Goal: Information Seeking & Learning: Understand process/instructions

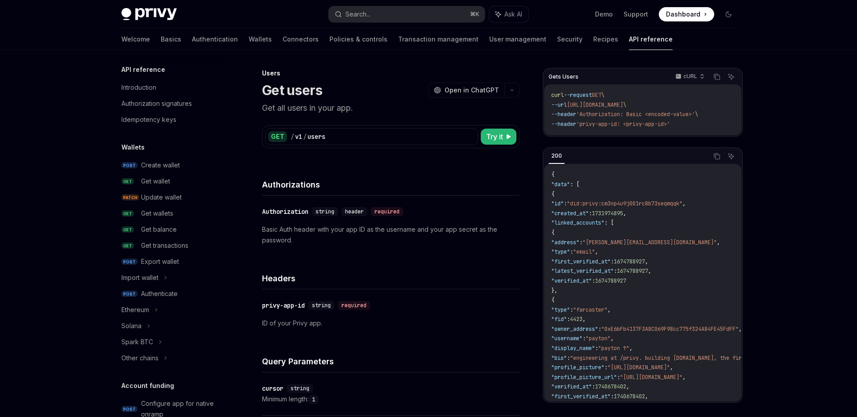
scroll to position [505, 0]
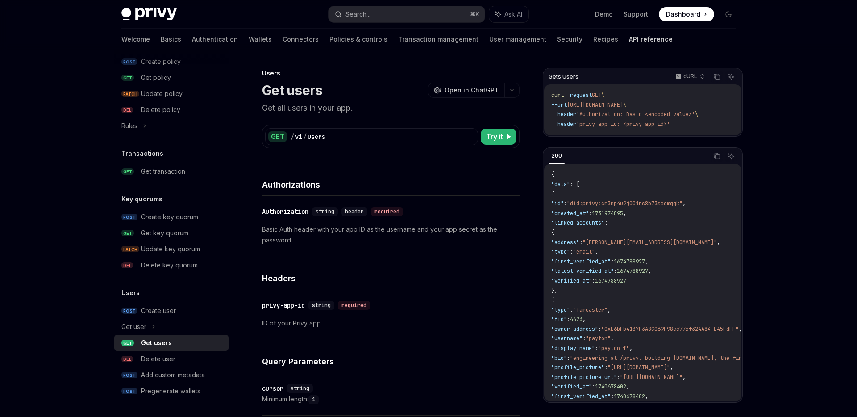
click at [629, 43] on link "API reference" at bounding box center [651, 39] width 44 height 21
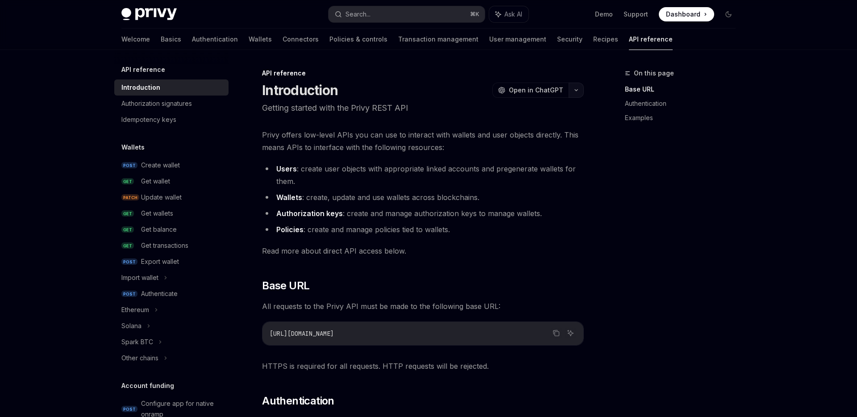
click at [578, 95] on button "button" at bounding box center [576, 90] width 15 height 15
click at [535, 176] on div "View as Markdown" at bounding box center [524, 173] width 69 height 9
click at [176, 108] on div "Authorization signatures" at bounding box center [156, 103] width 71 height 11
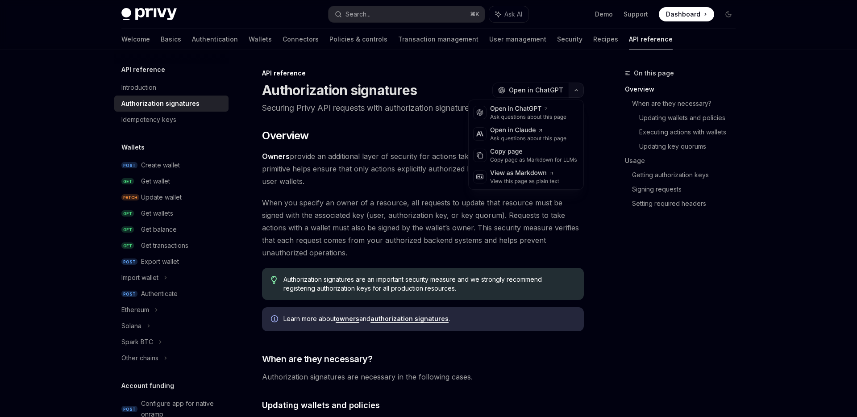
click at [580, 91] on button "button" at bounding box center [576, 90] width 15 height 15
click at [629, 46] on link "API reference" at bounding box center [651, 39] width 44 height 21
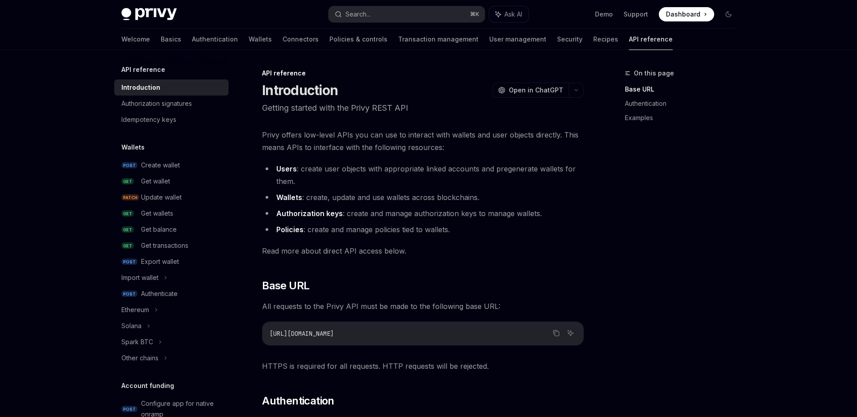
click at [629, 44] on link "API reference" at bounding box center [651, 39] width 44 height 21
click at [574, 87] on button "button" at bounding box center [576, 90] width 15 height 15
click at [550, 173] on icon at bounding box center [551, 173] width 2 height 2
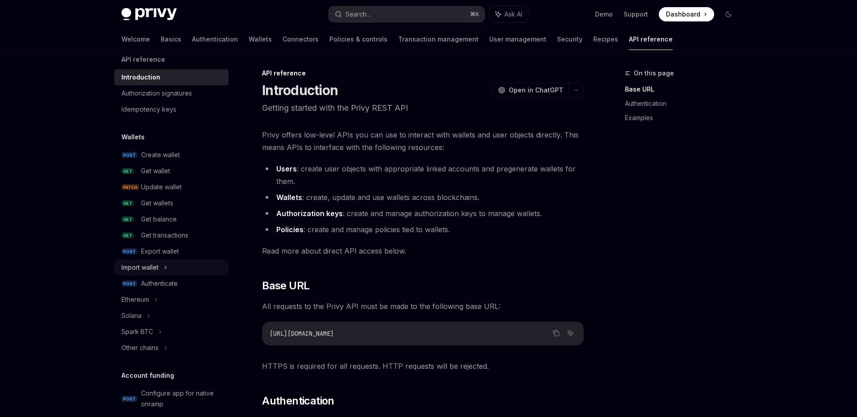
click at [170, 266] on div "Import wallet" at bounding box center [171, 267] width 114 height 16
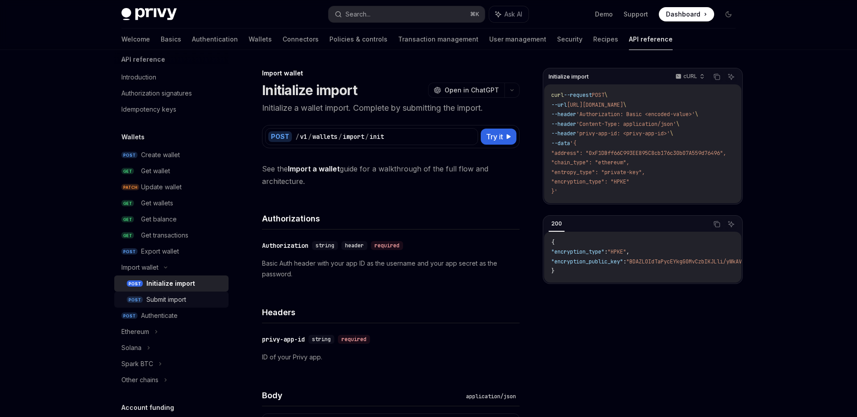
click at [174, 297] on div "Submit import" at bounding box center [166, 299] width 40 height 11
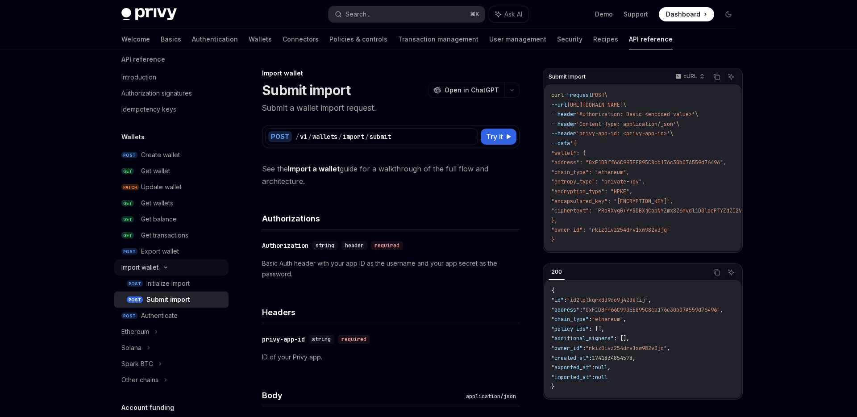
click at [160, 267] on div "Import wallet" at bounding box center [171, 267] width 114 height 16
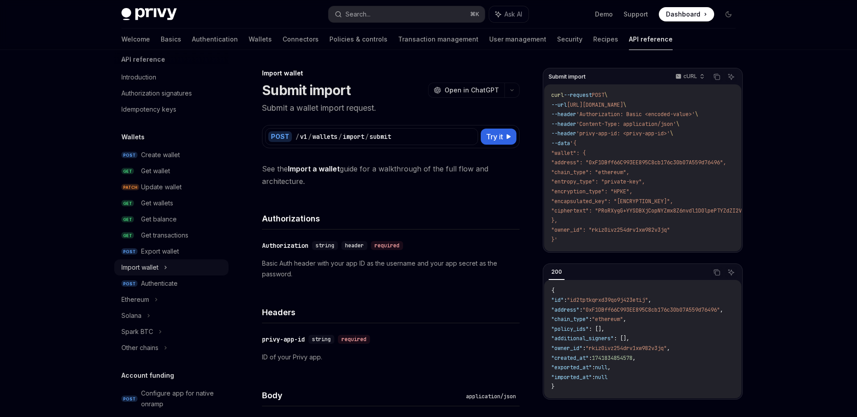
click at [160, 267] on div "Import wallet" at bounding box center [171, 267] width 114 height 16
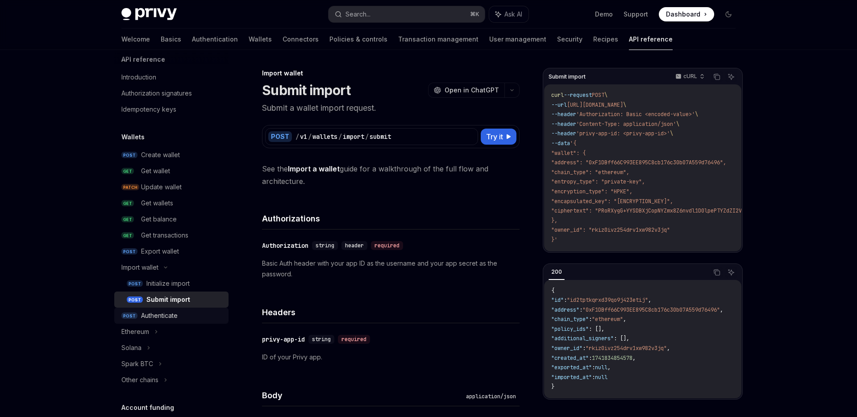
click at [162, 316] on div "Authenticate" at bounding box center [159, 315] width 37 height 11
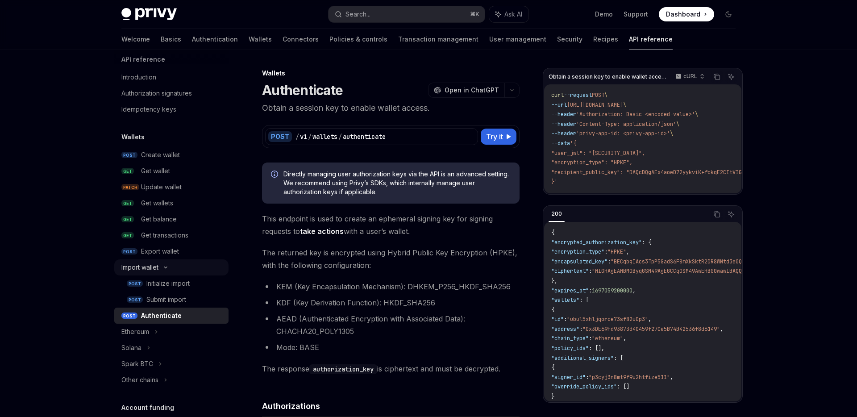
click at [164, 269] on icon at bounding box center [165, 268] width 11 height 4
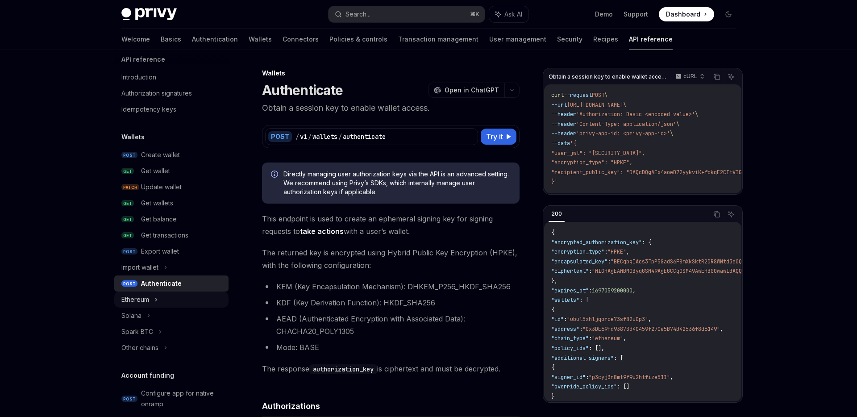
click at [156, 300] on icon at bounding box center [156, 299] width 4 height 11
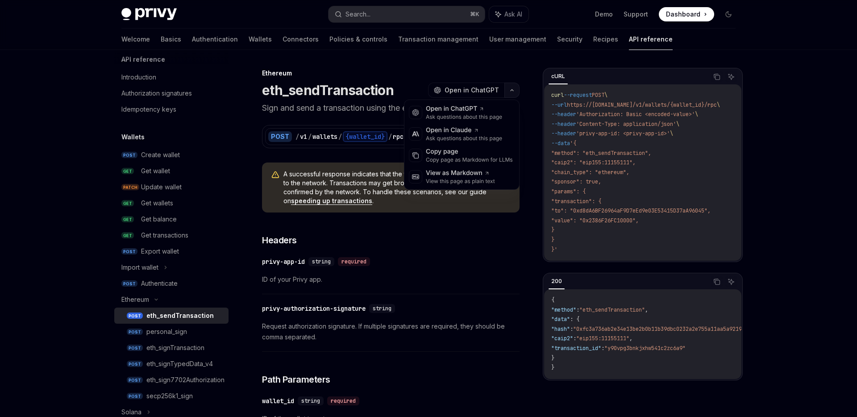
click at [508, 88] on button "button" at bounding box center [511, 90] width 15 height 15
click at [474, 170] on div "View as Markdown" at bounding box center [460, 173] width 69 height 9
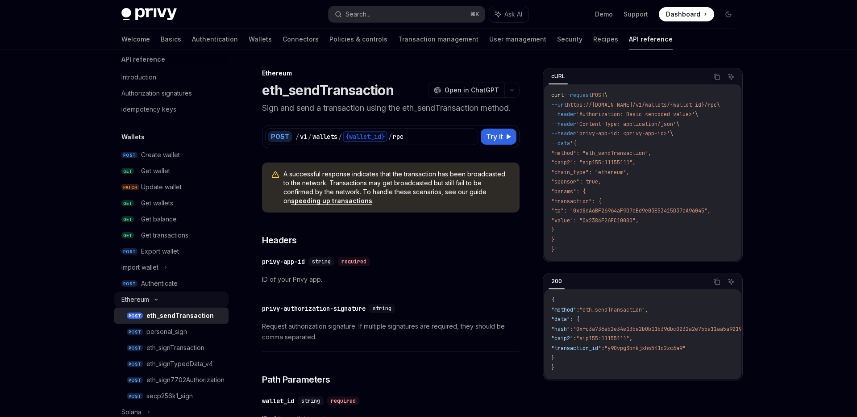
click at [157, 300] on icon at bounding box center [156, 300] width 11 height 4
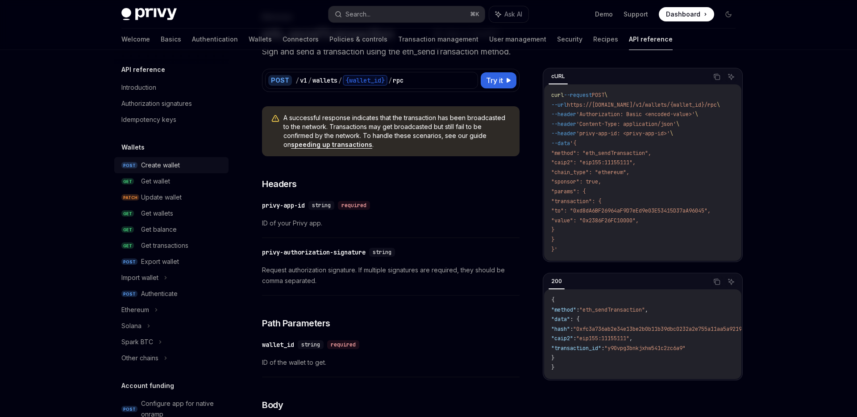
click at [191, 165] on div "Create wallet" at bounding box center [182, 165] width 82 height 11
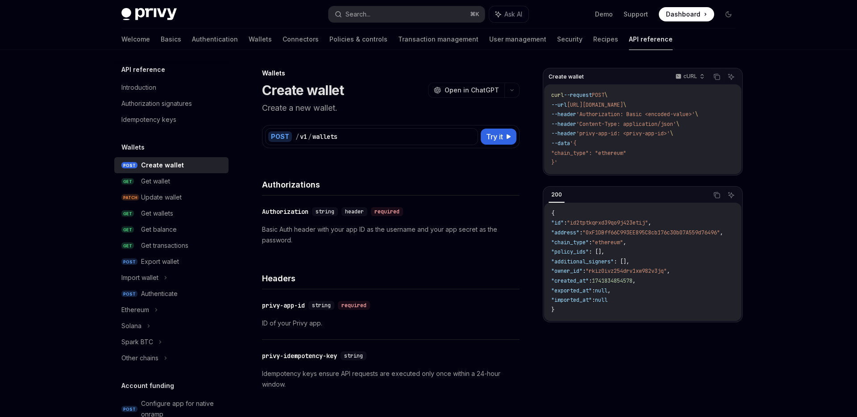
click at [519, 96] on div "OpenAI Open in ChatGPT" at bounding box center [473, 90] width 91 height 15
click at [518, 94] on button "button" at bounding box center [511, 90] width 15 height 15
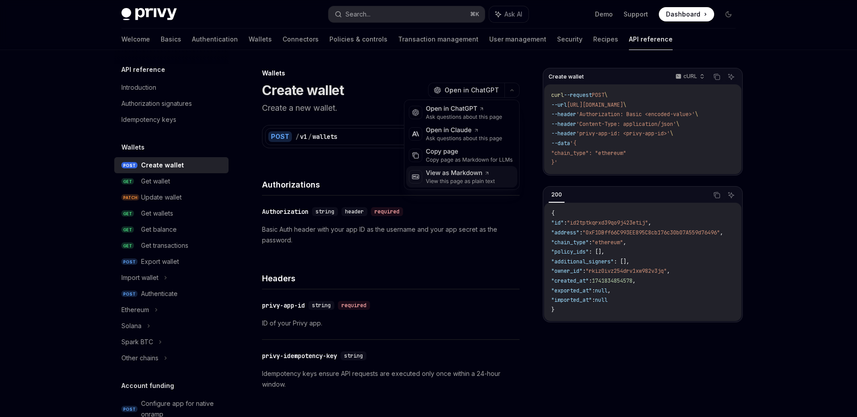
click at [471, 182] on div "View this page as plain text" at bounding box center [460, 181] width 69 height 7
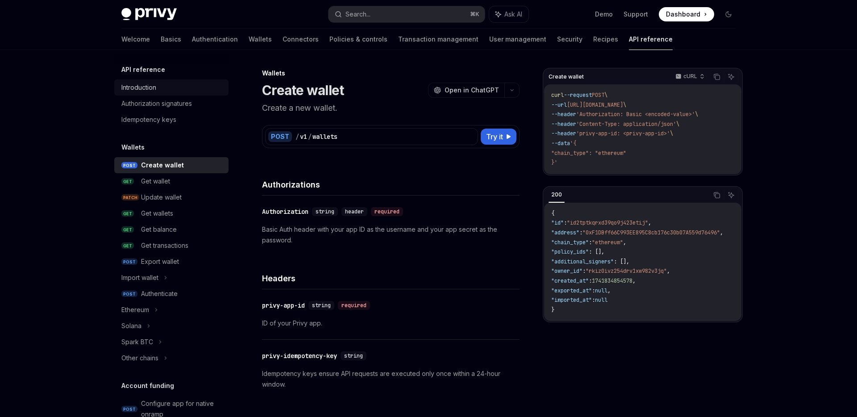
click at [154, 89] on div "Introduction" at bounding box center [138, 87] width 35 height 11
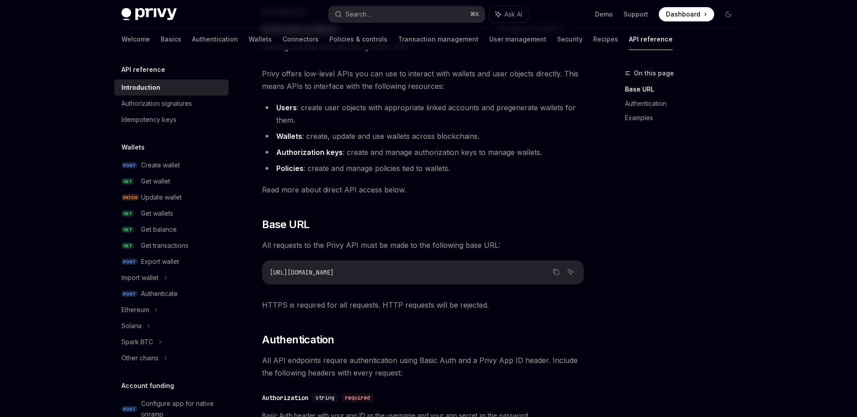
scroll to position [48, 0]
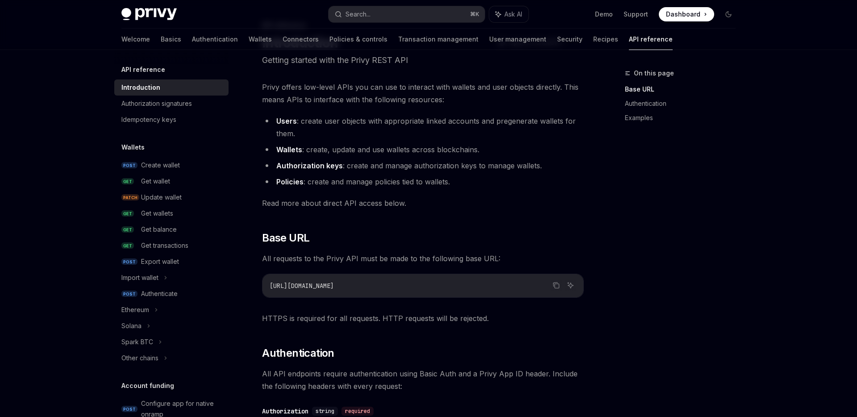
click at [293, 149] on strong "Wallets" at bounding box center [289, 149] width 26 height 9
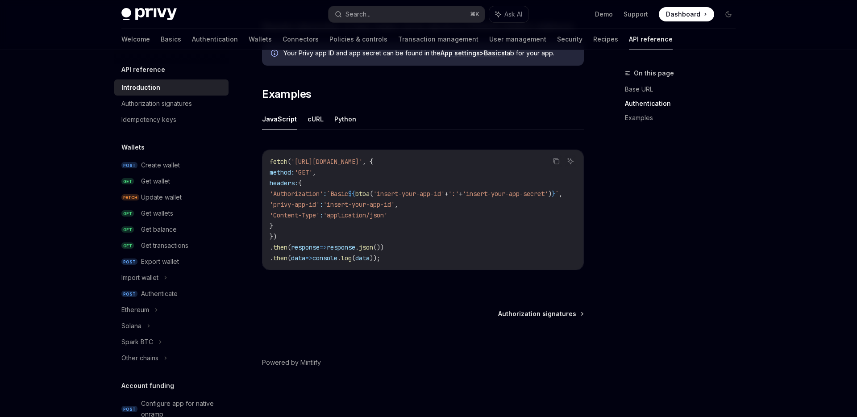
scroll to position [531, 0]
click at [170, 167] on div "Create wallet" at bounding box center [160, 165] width 39 height 11
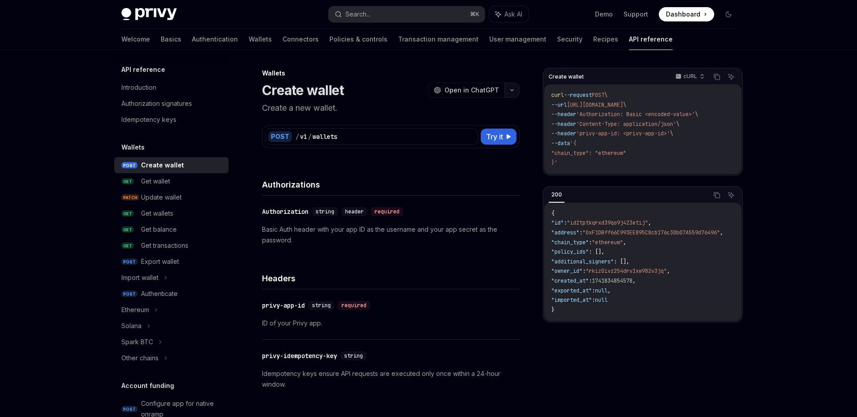
click at [510, 93] on button "button" at bounding box center [511, 90] width 15 height 15
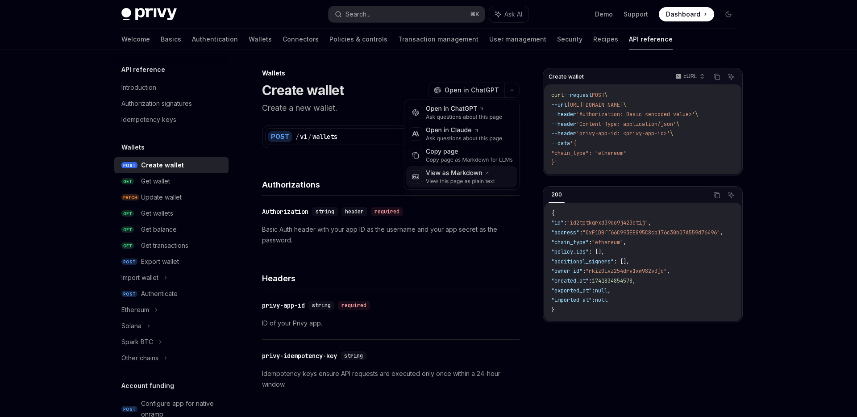
click at [472, 173] on div "View as Markdown" at bounding box center [460, 173] width 69 height 9
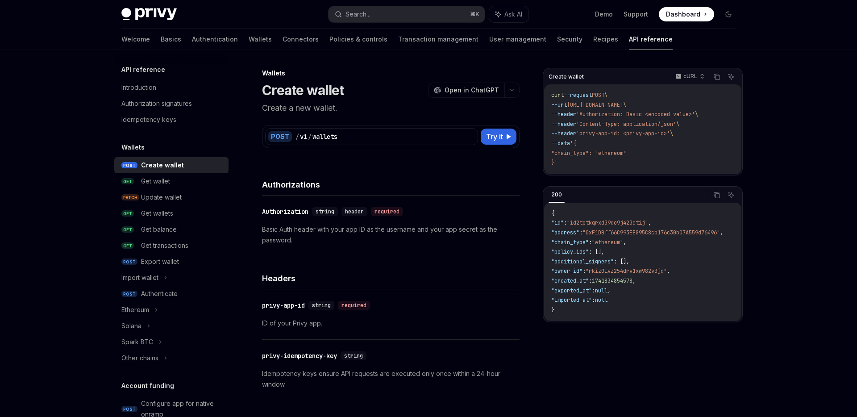
click at [141, 72] on h5 "API reference" at bounding box center [143, 69] width 44 height 11
click at [152, 74] on h5 "API reference" at bounding box center [143, 69] width 44 height 11
click at [150, 72] on h5 "API reference" at bounding box center [143, 69] width 44 height 11
click at [155, 87] on div "Introduction" at bounding box center [138, 87] width 35 height 11
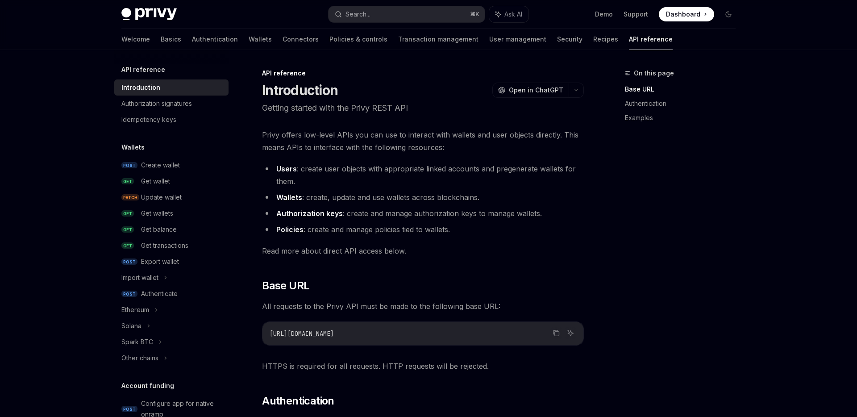
click at [151, 67] on h5 "API reference" at bounding box center [143, 69] width 44 height 11
click at [152, 90] on div "Introduction" at bounding box center [140, 87] width 39 height 11
click at [593, 47] on link "Recipes" at bounding box center [605, 39] width 25 height 21
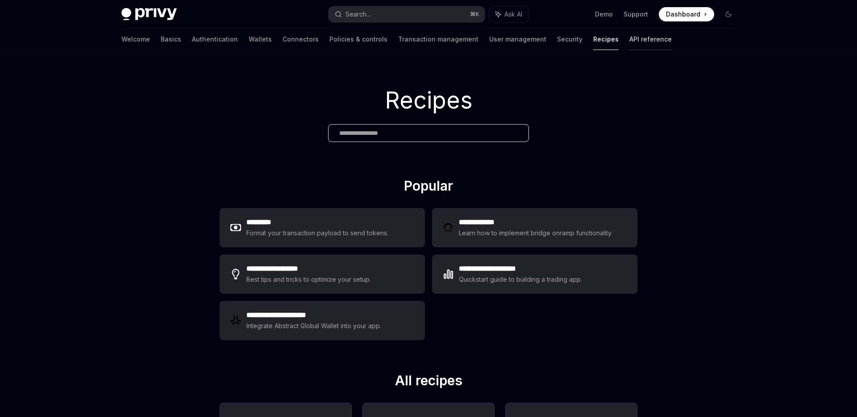
click at [629, 38] on link "API reference" at bounding box center [650, 39] width 42 height 21
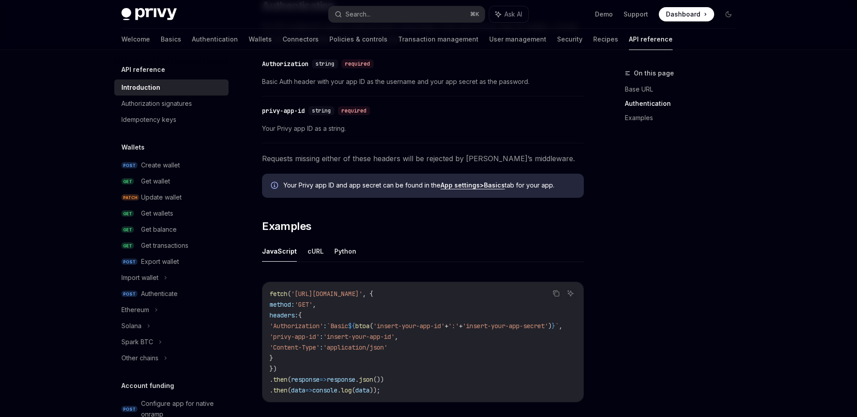
scroll to position [531, 0]
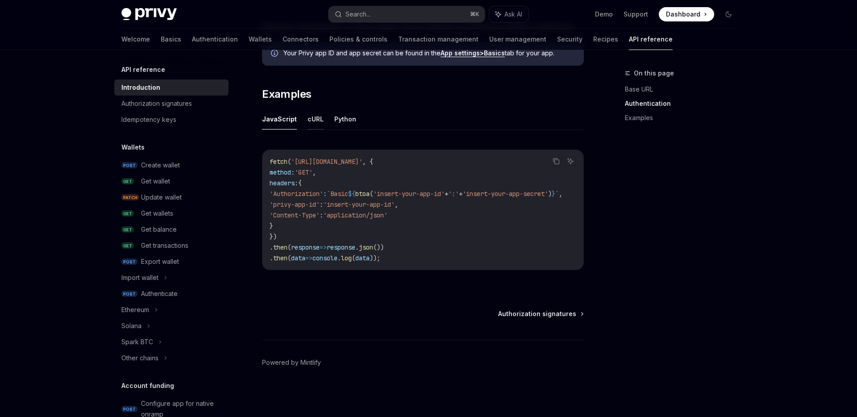
click at [312, 117] on button "cURL" at bounding box center [316, 118] width 16 height 21
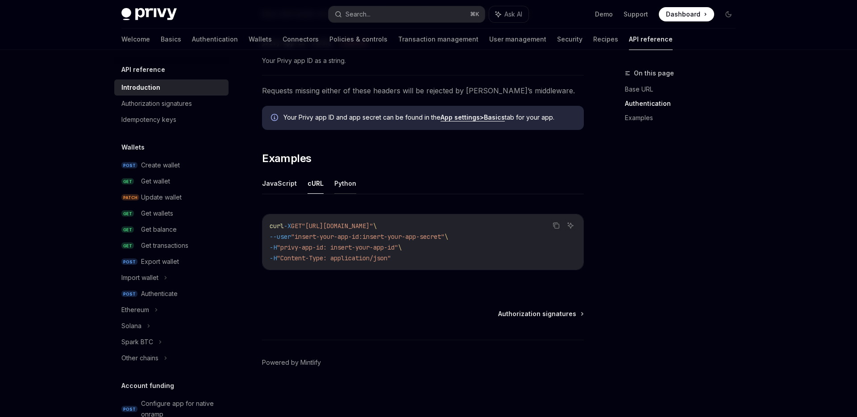
click at [343, 184] on button "Python" at bounding box center [345, 183] width 22 height 21
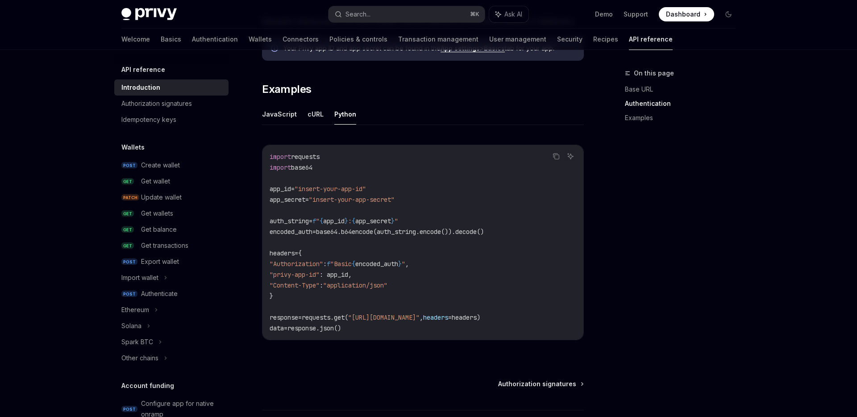
scroll to position [532, 0]
click at [274, 114] on button "JavaScript" at bounding box center [279, 113] width 35 height 21
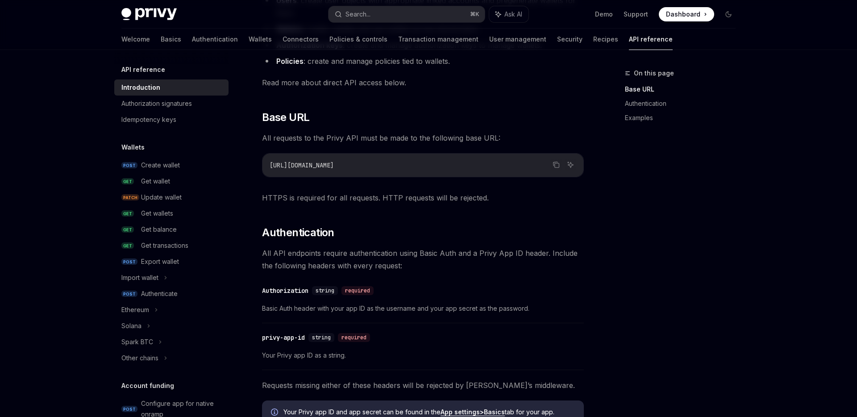
scroll to position [141, 0]
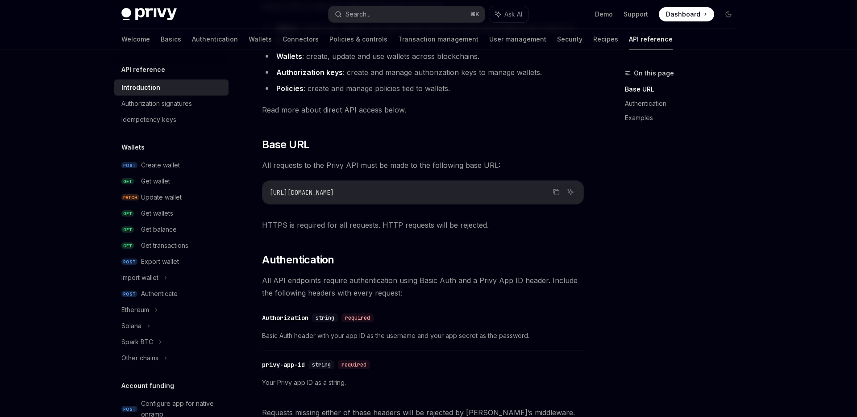
click at [155, 71] on h5 "API reference" at bounding box center [143, 69] width 44 height 11
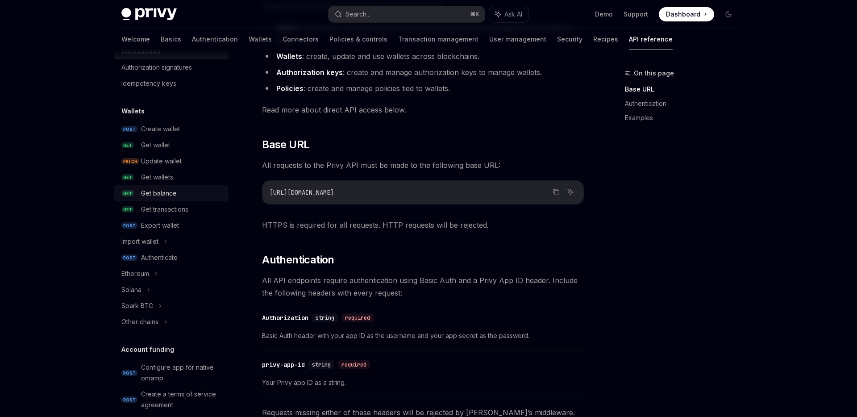
scroll to position [47, 0]
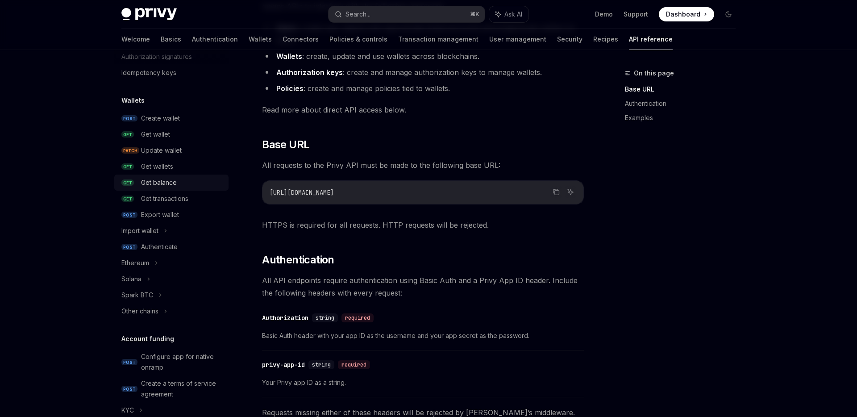
click at [181, 181] on div "Get balance" at bounding box center [182, 182] width 82 height 11
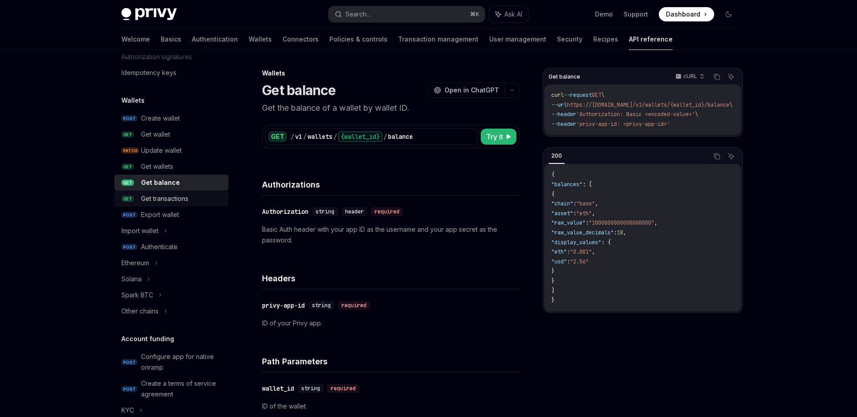
click at [178, 202] on div "Get transactions" at bounding box center [164, 198] width 47 height 11
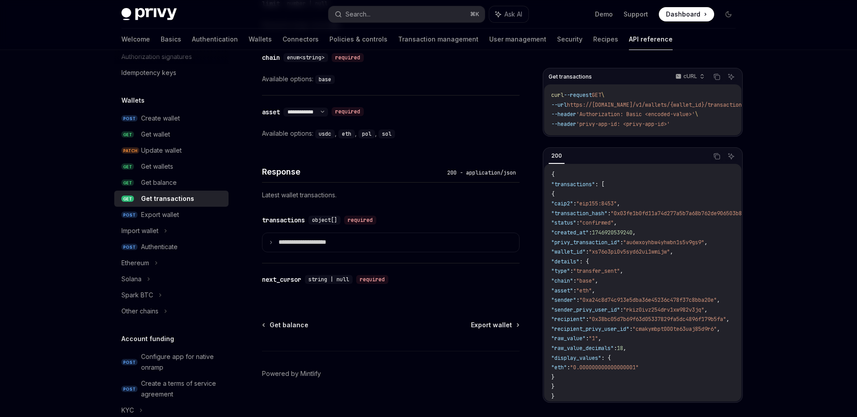
scroll to position [522, 0]
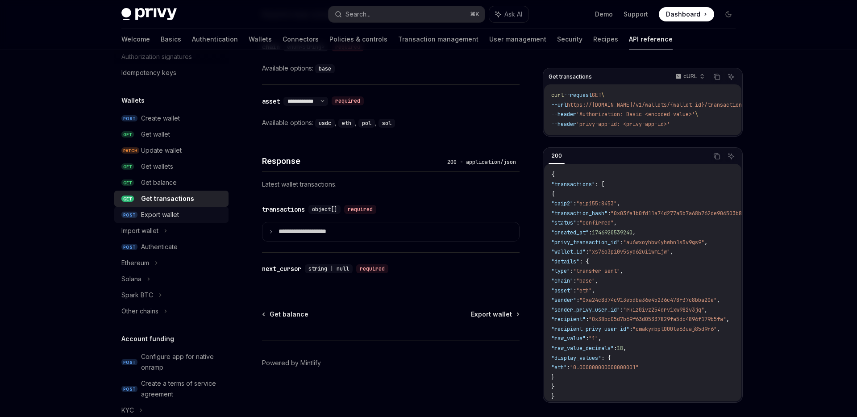
click at [170, 213] on div "Export wallet" at bounding box center [160, 214] width 38 height 11
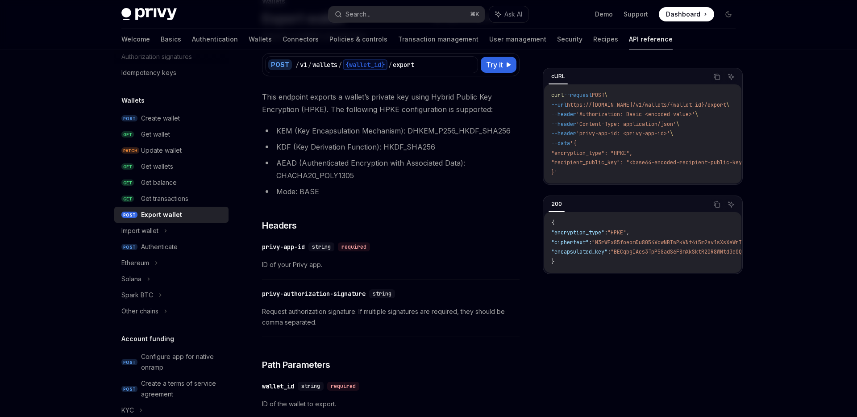
scroll to position [80, 0]
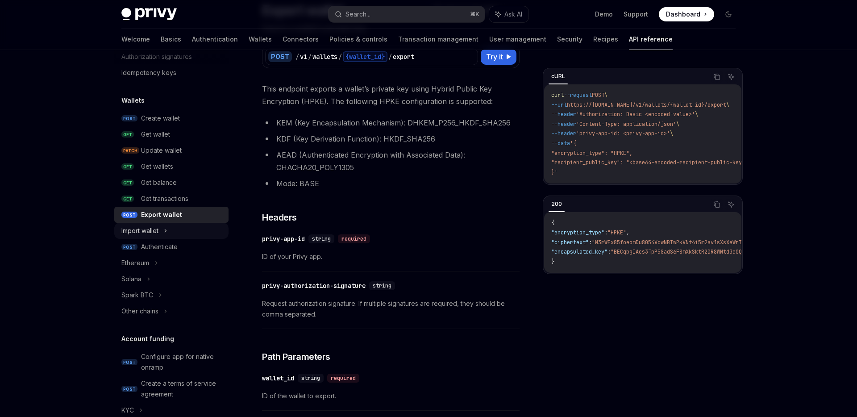
click at [190, 230] on div "Import wallet" at bounding box center [171, 231] width 114 height 16
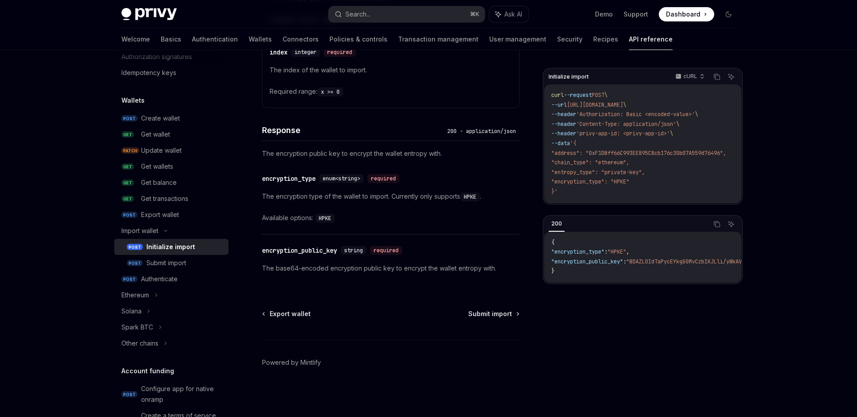
scroll to position [695, 0]
click at [162, 270] on link "POST Submit import" at bounding box center [171, 263] width 114 height 16
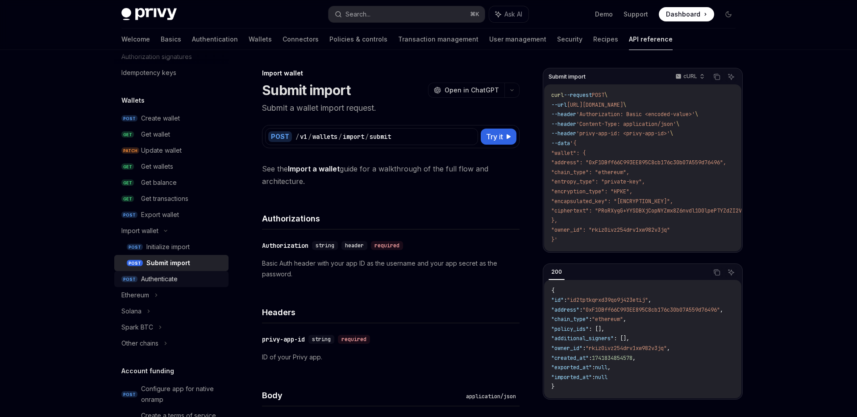
click at [181, 278] on div "Authenticate" at bounding box center [182, 279] width 82 height 11
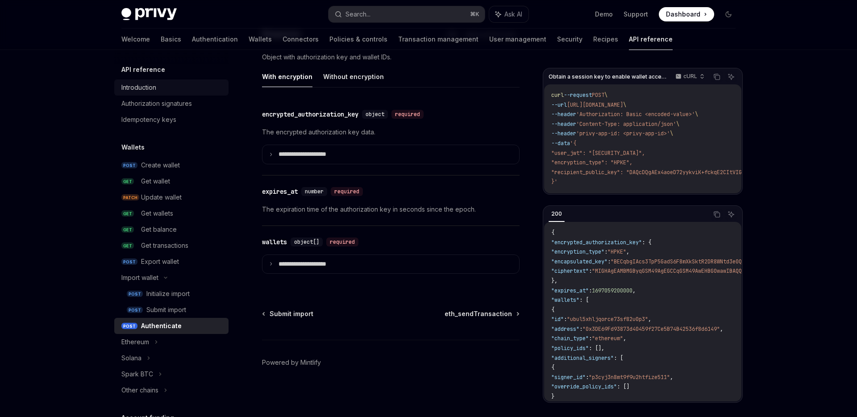
click at [147, 82] on div "Introduction" at bounding box center [138, 87] width 35 height 11
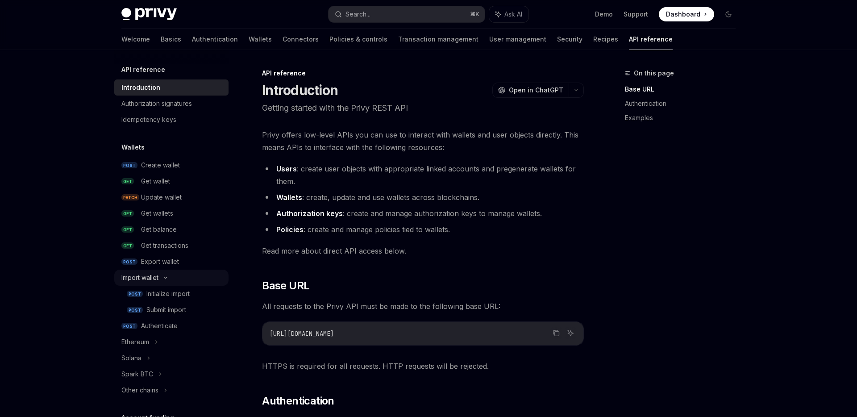
click at [159, 270] on div "Import wallet" at bounding box center [171, 278] width 114 height 16
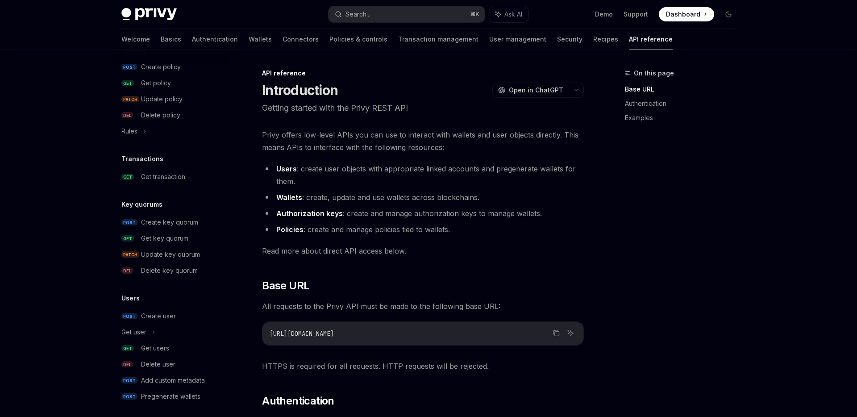
scroll to position [505, 0]
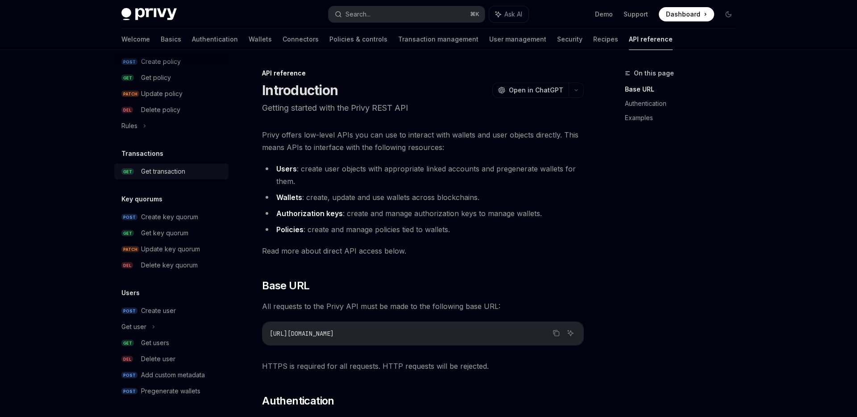
click at [171, 165] on link "GET Get transaction" at bounding box center [171, 171] width 114 height 16
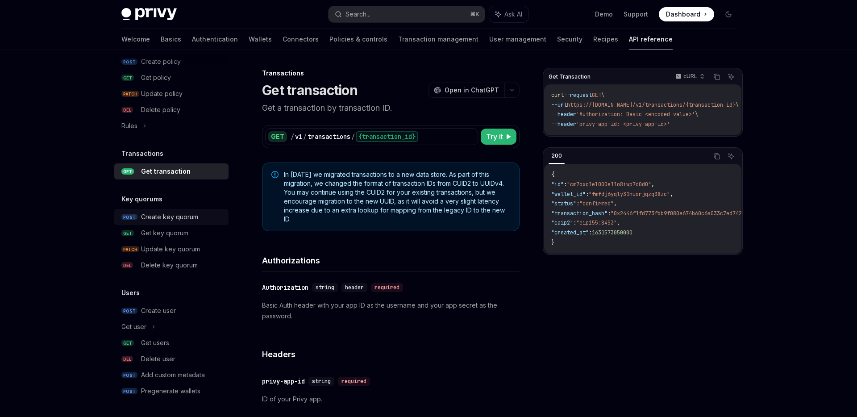
click at [187, 214] on div "Create key quorum" at bounding box center [169, 217] width 57 height 11
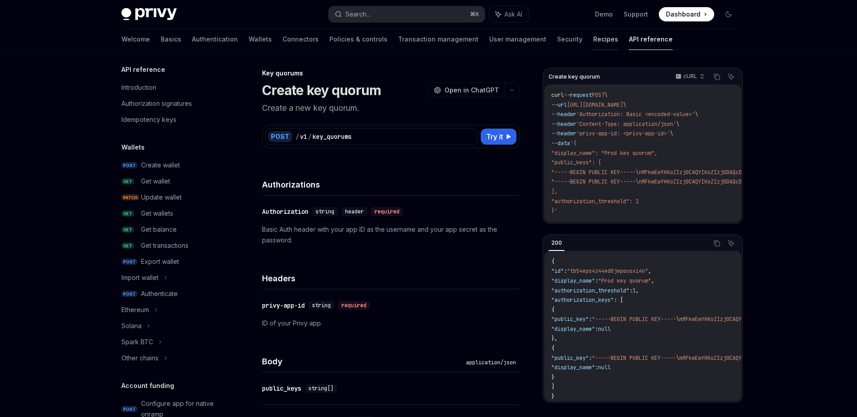
click at [593, 42] on link "Recipes" at bounding box center [605, 39] width 25 height 21
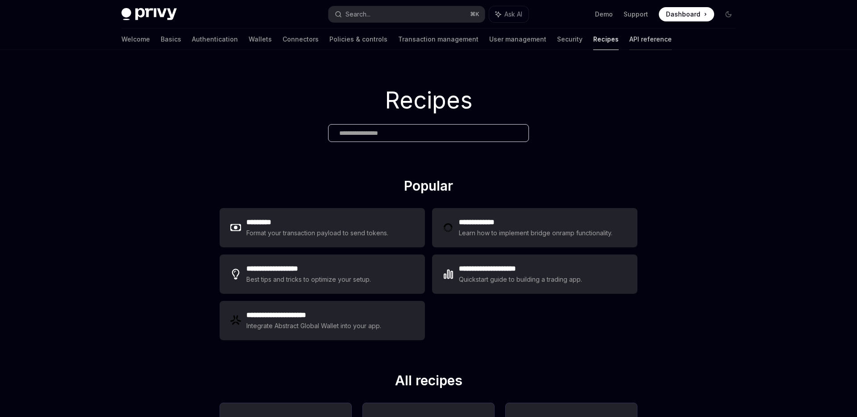
click at [629, 45] on link "API reference" at bounding box center [650, 39] width 42 height 21
type textarea "*"
